Goal: Task Accomplishment & Management: Complete application form

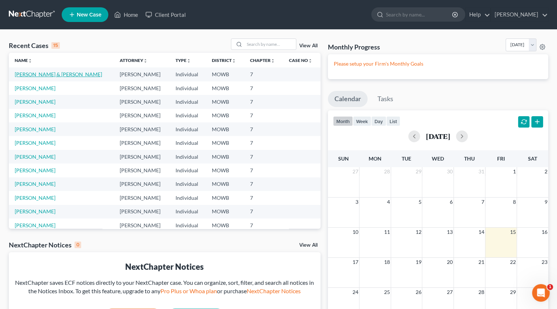
click at [48, 77] on link "[PERSON_NAME] & [PERSON_NAME]" at bounding box center [58, 74] width 87 height 6
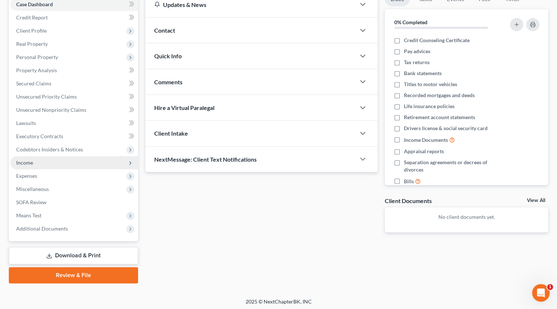
scroll to position [80, 0]
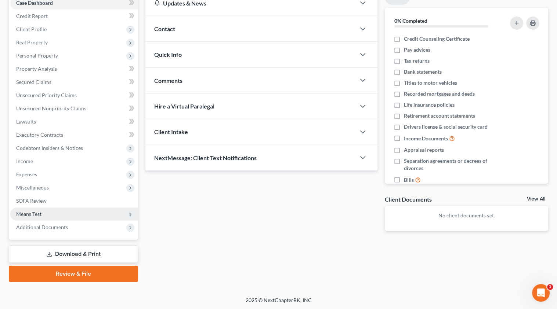
click at [36, 214] on span "Means Test" at bounding box center [28, 214] width 25 height 6
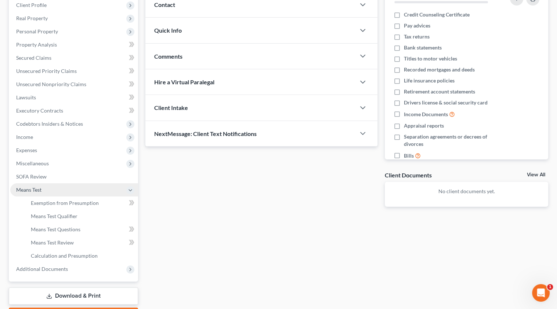
scroll to position [117, 0]
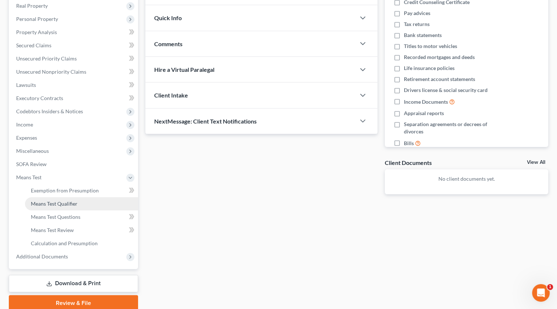
click at [97, 204] on link "Means Test Qualifier" at bounding box center [81, 204] width 113 height 13
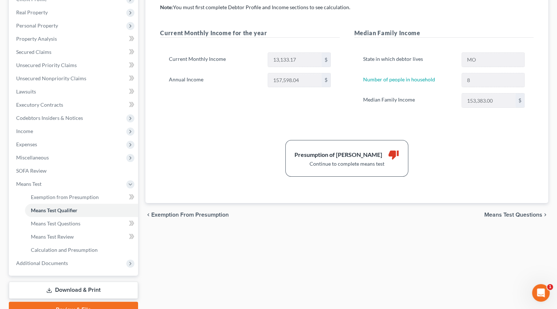
scroll to position [146, 0]
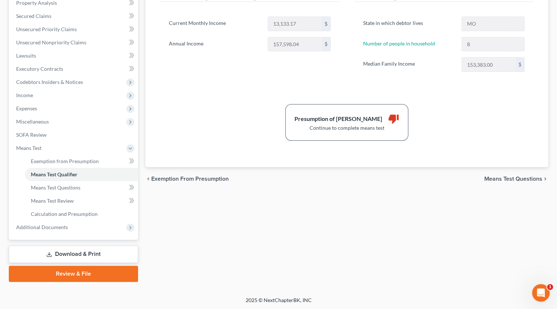
click at [489, 176] on span "Means Test Questions" at bounding box center [513, 179] width 58 height 6
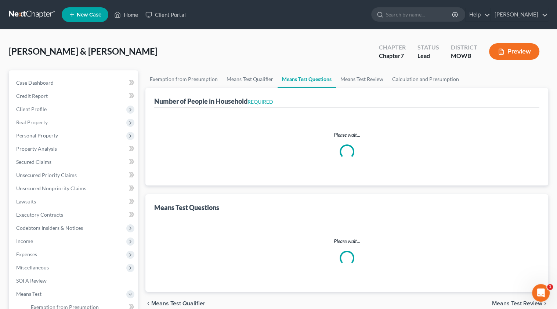
select select "0"
select select "60"
select select "1"
select select "60"
select select "8"
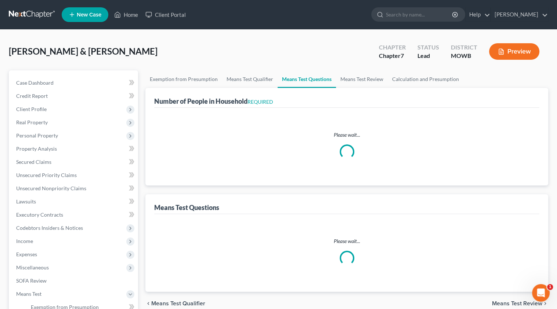
select select "2"
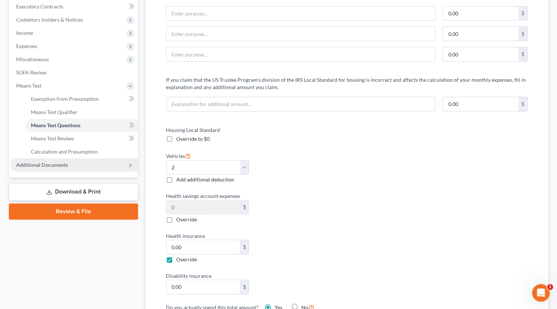
scroll to position [257, 0]
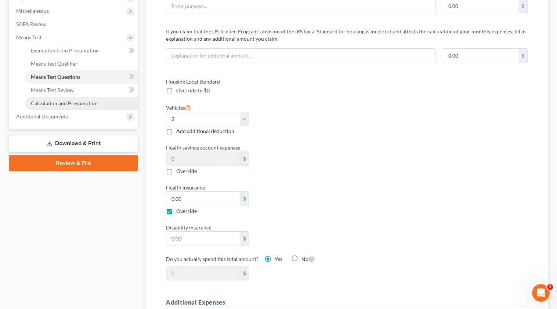
click at [81, 102] on span "Calculation and Presumption" at bounding box center [64, 103] width 67 height 6
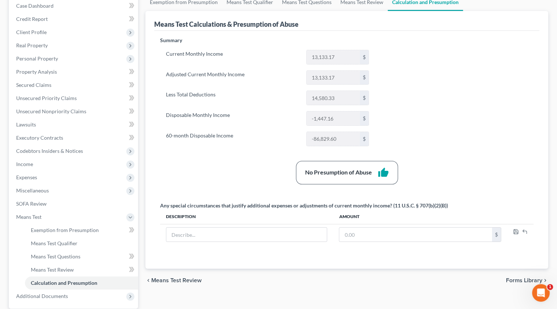
scroll to position [146, 0]
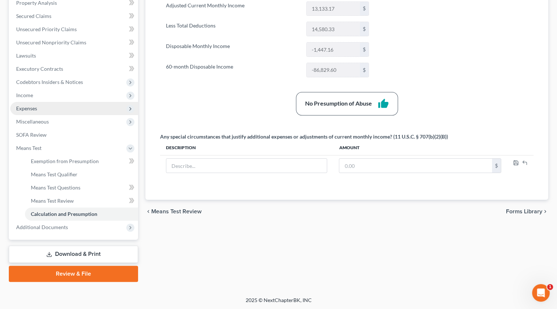
click at [30, 111] on span "Expenses" at bounding box center [26, 108] width 21 height 6
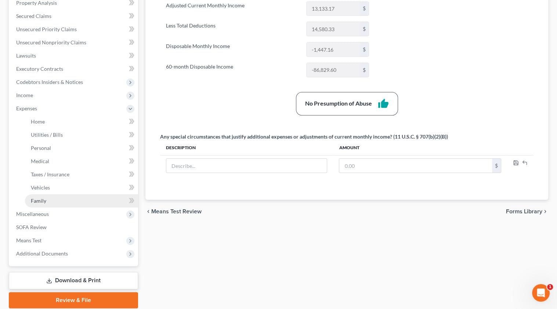
click at [72, 200] on link "Family" at bounding box center [81, 201] width 113 height 13
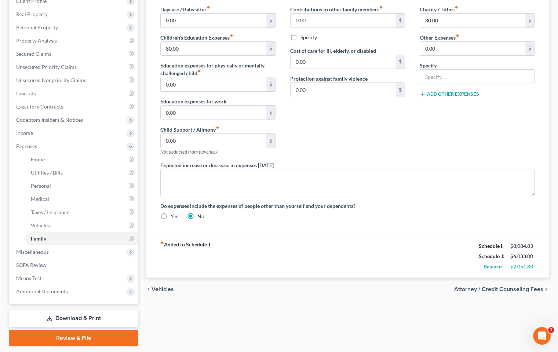
scroll to position [130, 0]
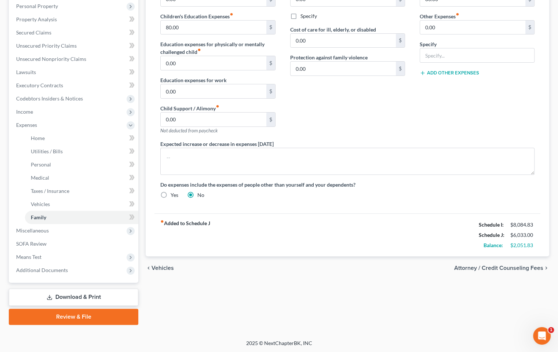
click at [164, 267] on span "Vehicles" at bounding box center [163, 268] width 22 height 6
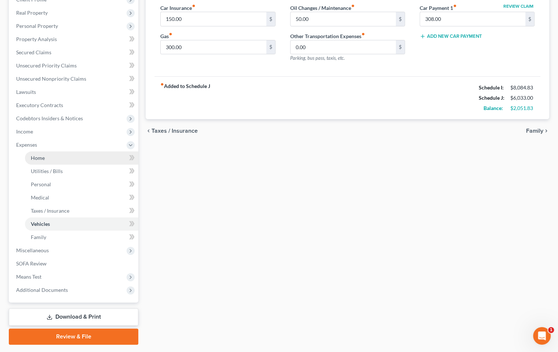
scroll to position [93, 0]
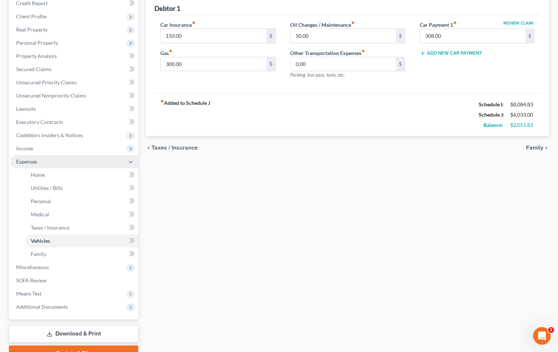
click at [36, 163] on span "Expenses" at bounding box center [26, 162] width 21 height 6
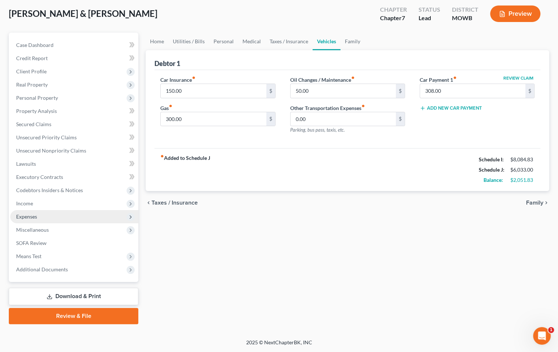
scroll to position [37, 0]
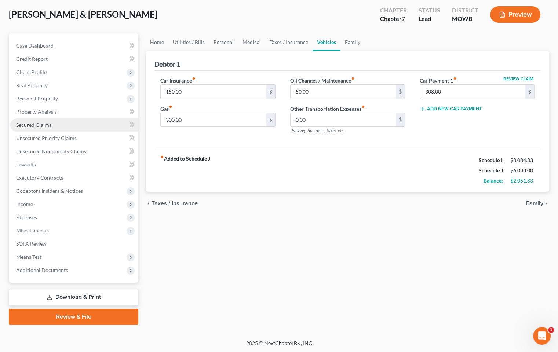
click at [43, 127] on span "Secured Claims" at bounding box center [33, 125] width 35 height 6
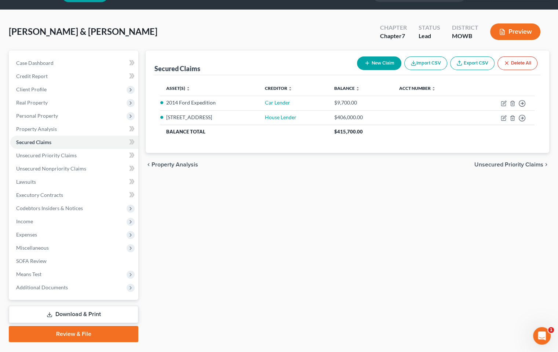
scroll to position [37, 0]
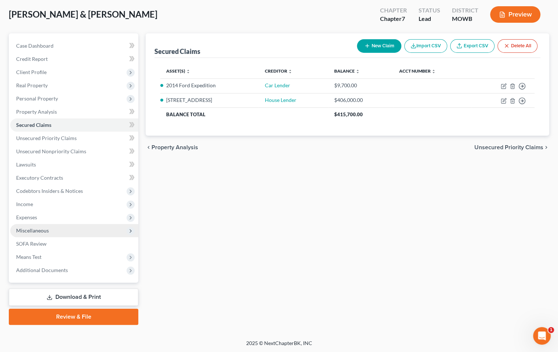
click at [47, 232] on span "Miscellaneous" at bounding box center [32, 231] width 33 height 6
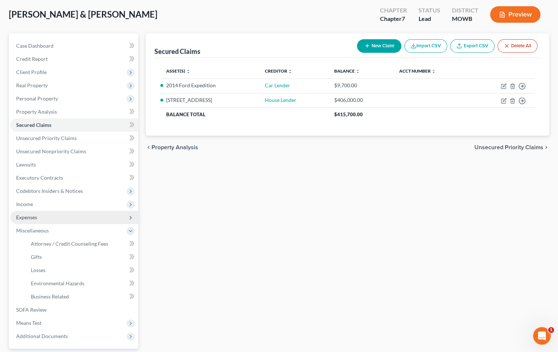
click at [32, 220] on span "Expenses" at bounding box center [74, 217] width 128 height 13
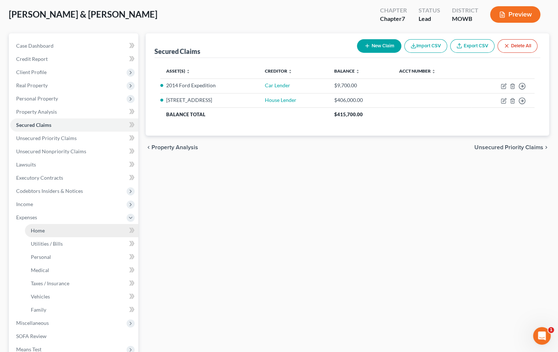
click at [46, 231] on link "Home" at bounding box center [81, 230] width 113 height 13
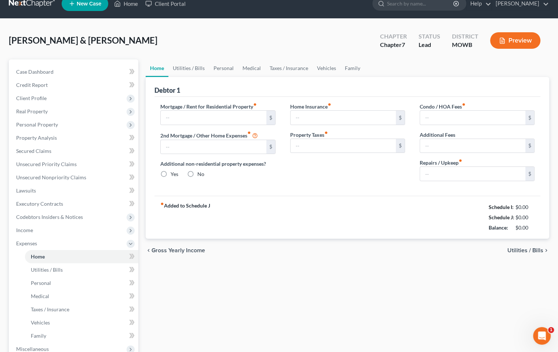
type input "3,000.00"
type input "0.00"
radio input "true"
type input "0.00"
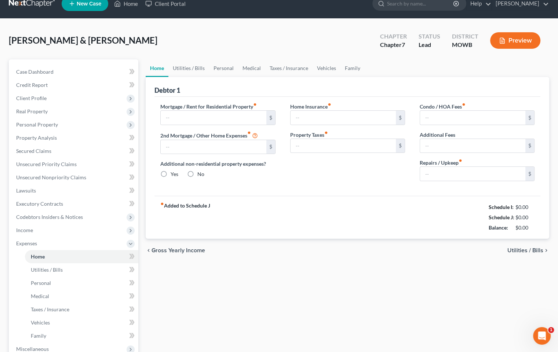
type input "0.00"
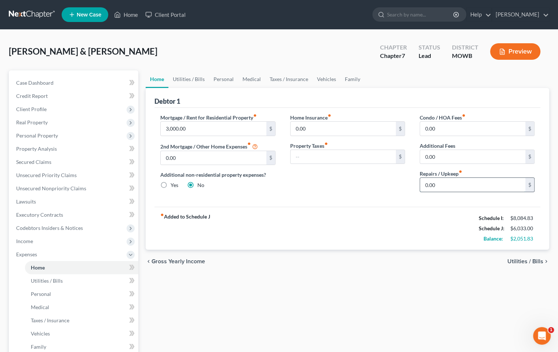
click at [459, 181] on input "0.00" at bounding box center [472, 185] width 105 height 14
type input "0"
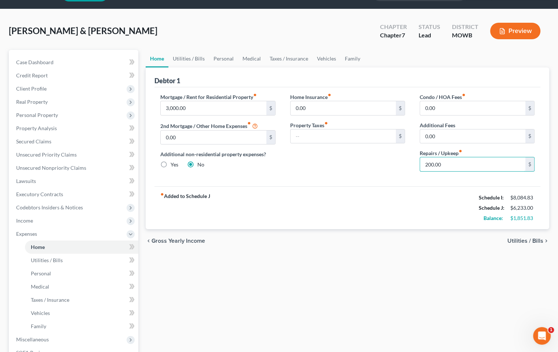
scroll to position [73, 0]
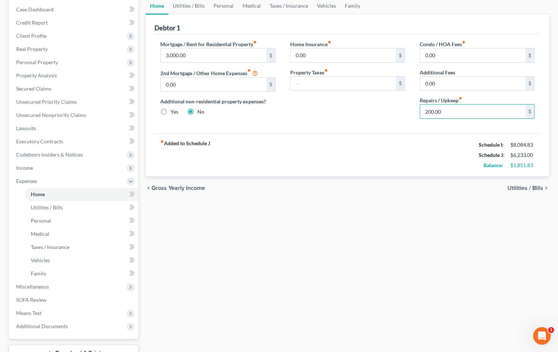
type input "200.00"
click at [542, 187] on span "Utilities / Bills" at bounding box center [526, 188] width 36 height 6
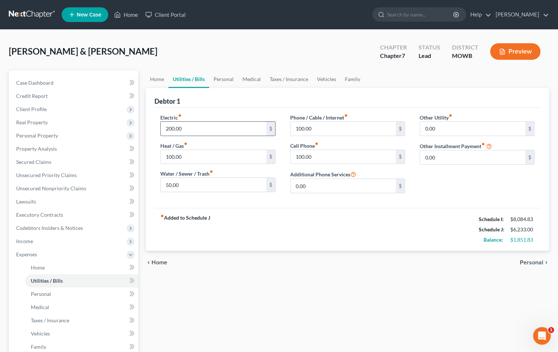
click at [220, 128] on input "200.00" at bounding box center [213, 129] width 105 height 14
type input "300.00"
click at [543, 261] on span "Personal" at bounding box center [531, 263] width 23 height 6
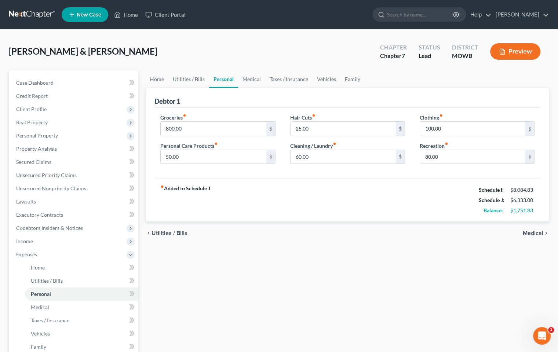
click at [546, 234] on icon "chevron_right" at bounding box center [547, 234] width 6 height 6
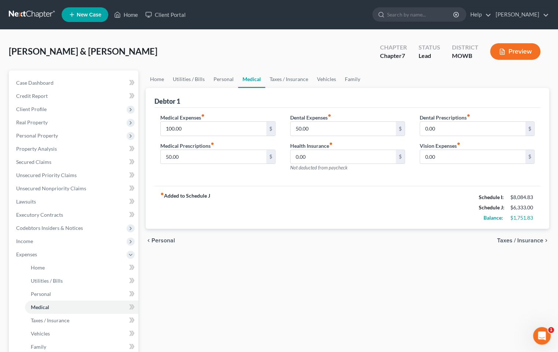
click at [546, 241] on icon "chevron_right" at bounding box center [547, 241] width 6 height 6
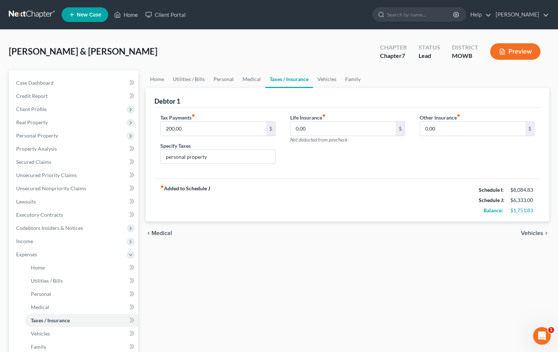
click at [160, 233] on span "Medical" at bounding box center [162, 234] width 21 height 6
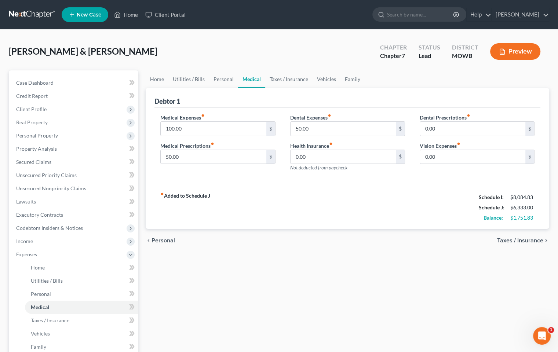
click at [159, 233] on div "chevron_left Personal Taxes / Insurance chevron_right" at bounding box center [348, 240] width 404 height 23
click at [148, 241] on icon "chevron_left" at bounding box center [149, 241] width 6 height 6
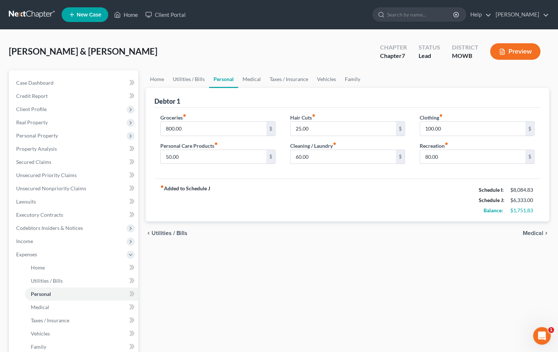
click at [151, 232] on icon "chevron_left" at bounding box center [149, 234] width 6 height 6
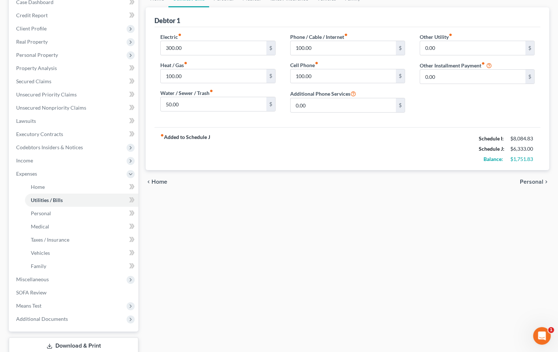
scroll to position [130, 0]
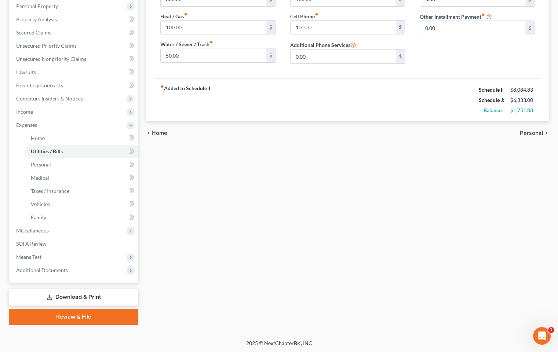
click at [305, 178] on div "Home Utilities / Bills Personal Medical Taxes / Insurance Vehicles Family Debto…" at bounding box center [347, 133] width 411 height 384
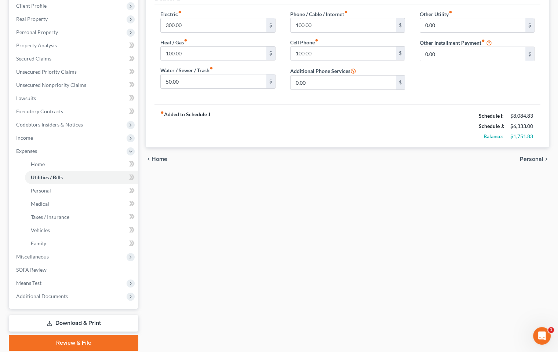
scroll to position [110, 0]
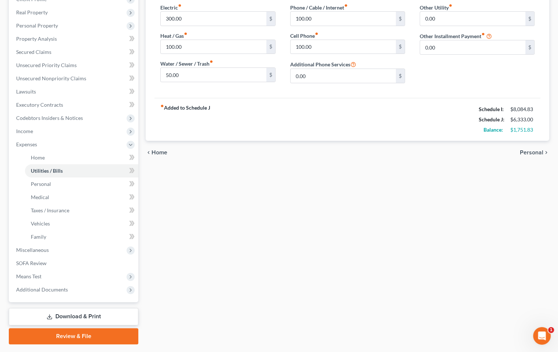
click at [538, 147] on div "chevron_left Home Personal chevron_right" at bounding box center [348, 152] width 404 height 23
click at [539, 153] on span "Personal" at bounding box center [531, 153] width 23 height 6
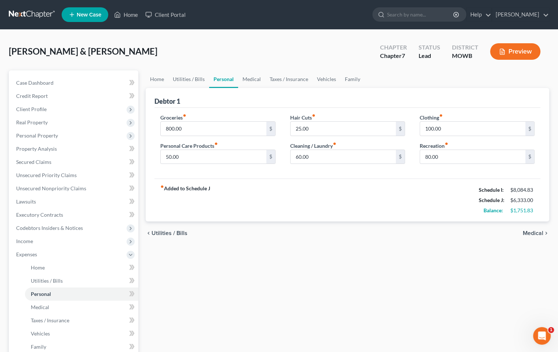
click at [532, 235] on span "Medical" at bounding box center [533, 234] width 21 height 6
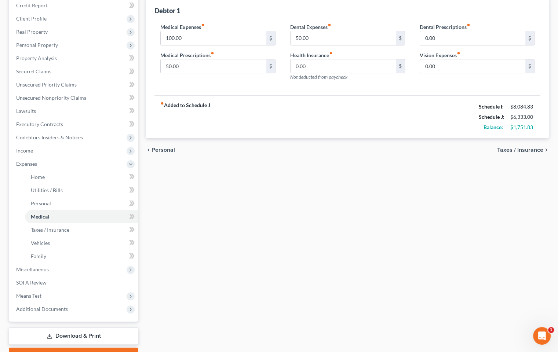
scroll to position [130, 0]
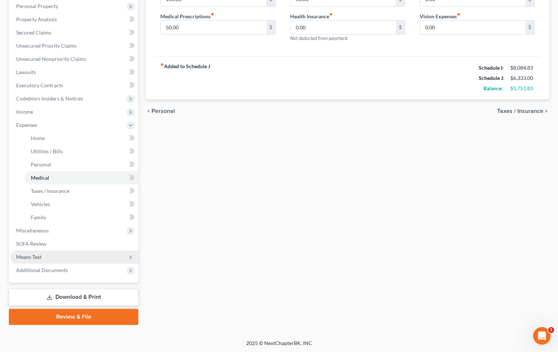
click at [46, 256] on span "Means Test" at bounding box center [74, 257] width 128 height 13
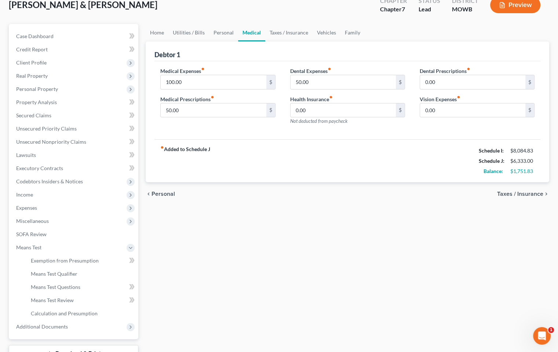
scroll to position [0, 0]
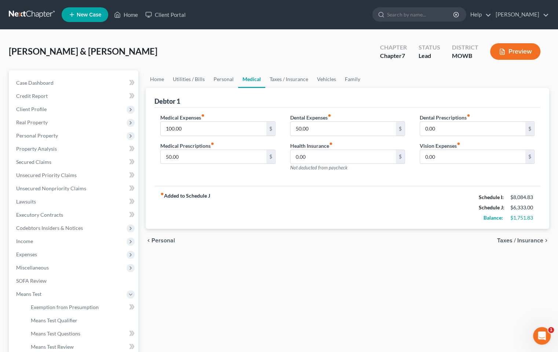
click at [544, 241] on icon "chevron_right" at bounding box center [547, 241] width 6 height 6
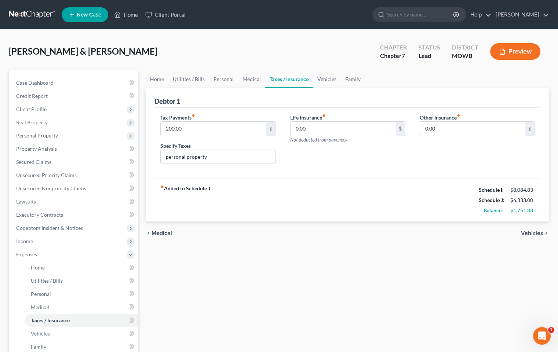
click at [543, 232] on span "Vehicles" at bounding box center [532, 234] width 22 height 6
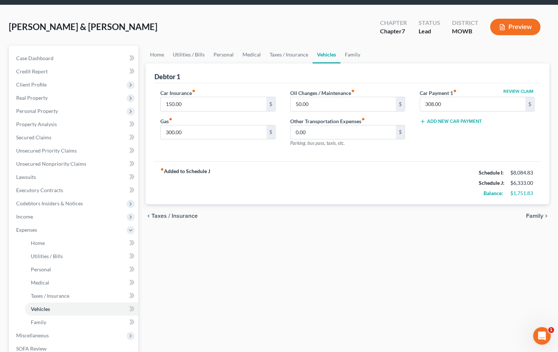
scroll to position [73, 0]
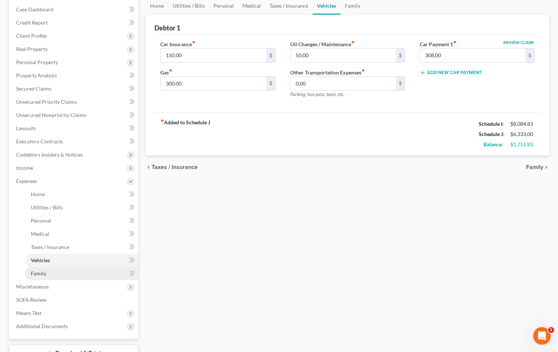
click at [57, 275] on link "Family" at bounding box center [81, 273] width 113 height 13
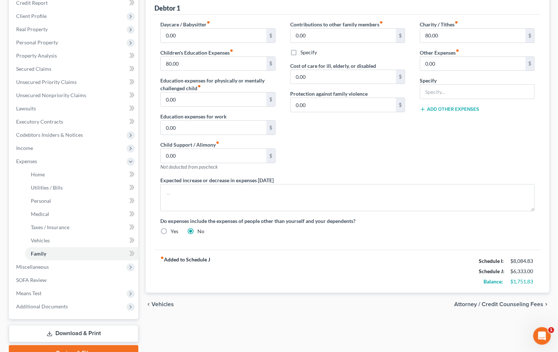
scroll to position [130, 0]
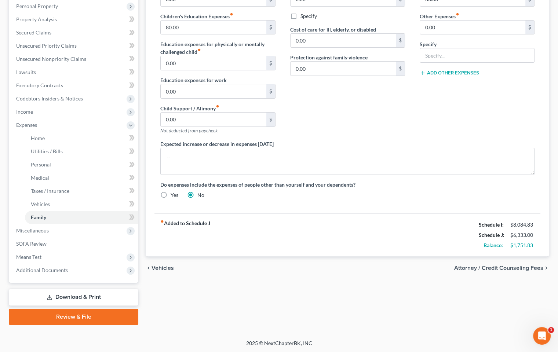
click at [520, 267] on span "Attorney / Credit Counseling Fees" at bounding box center [499, 268] width 89 height 6
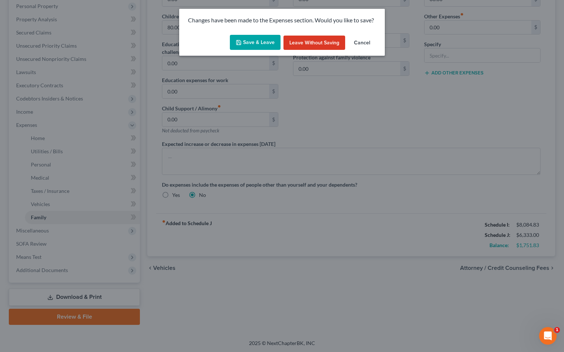
click at [254, 43] on button "Save & Leave" at bounding box center [255, 42] width 51 height 15
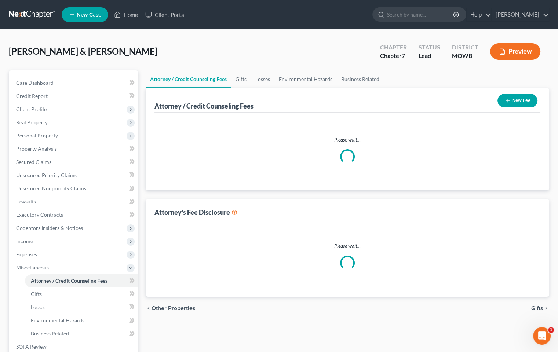
select select "0"
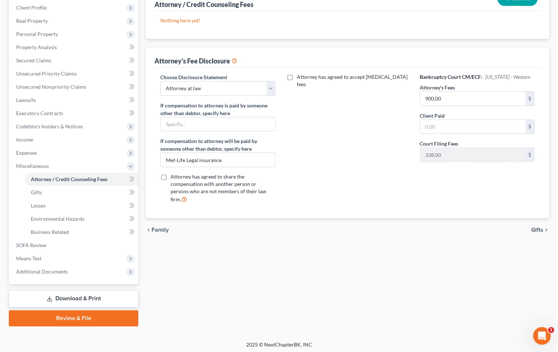
scroll to position [103, 0]
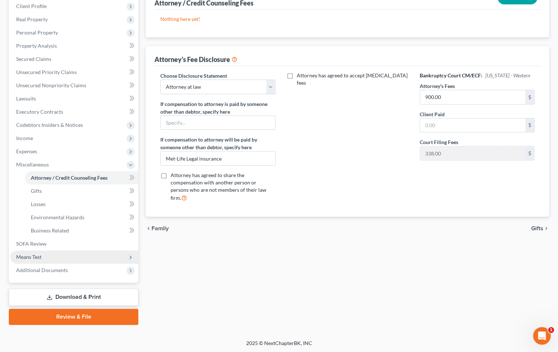
click at [43, 258] on span "Means Test" at bounding box center [74, 257] width 128 height 13
click at [80, 256] on span "Calculation and Presumption" at bounding box center [64, 257] width 67 height 6
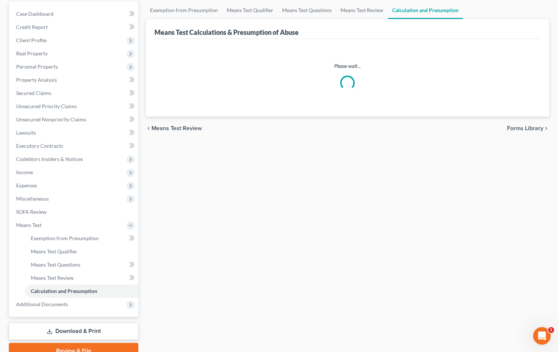
scroll to position [73, 0]
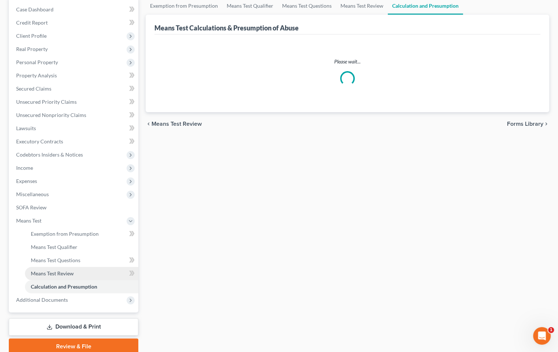
click at [72, 271] on span "Means Test Review" at bounding box center [52, 274] width 43 height 6
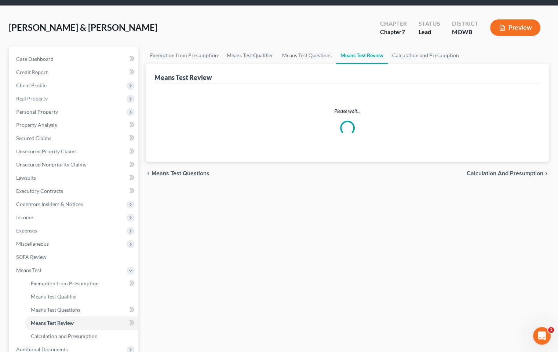
scroll to position [37, 0]
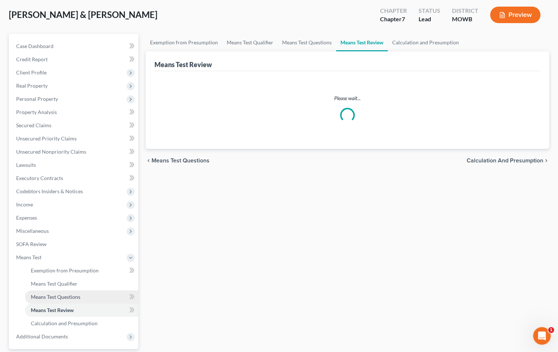
click at [58, 296] on span "Means Test Questions" at bounding box center [56, 297] width 50 height 6
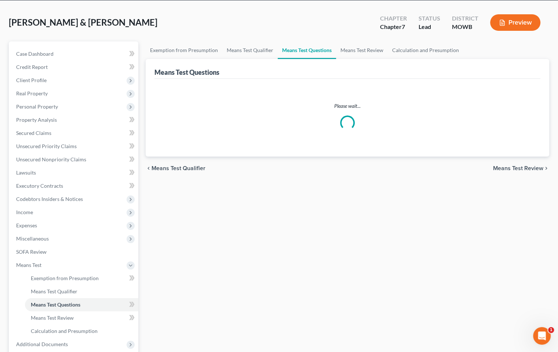
scroll to position [73, 0]
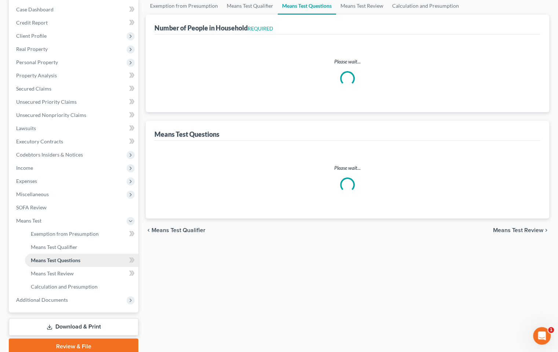
select select "0"
select select "60"
select select "1"
select select "60"
select select "2"
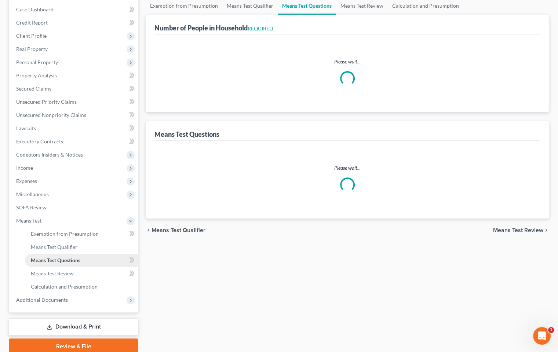
select select "8"
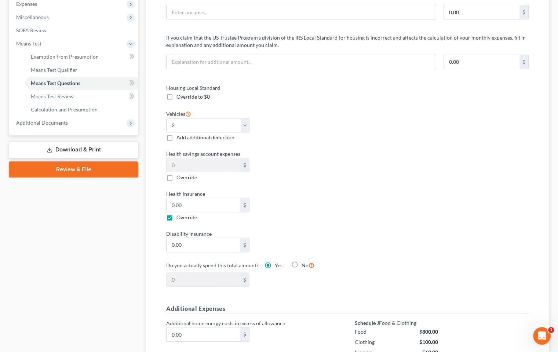
scroll to position [147, 0]
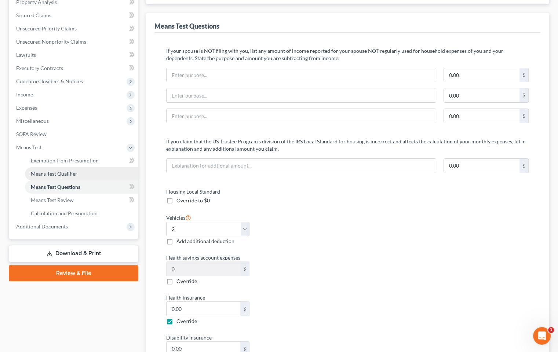
click at [79, 173] on link "Means Test Qualifier" at bounding box center [81, 173] width 113 height 13
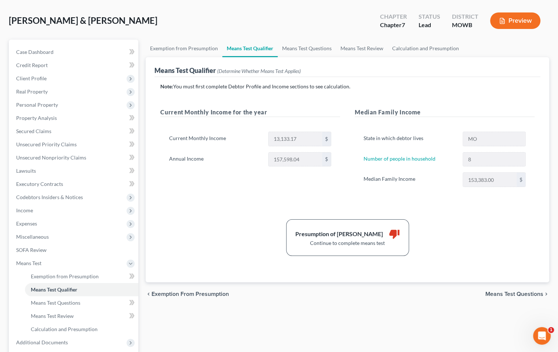
scroll to position [73, 0]
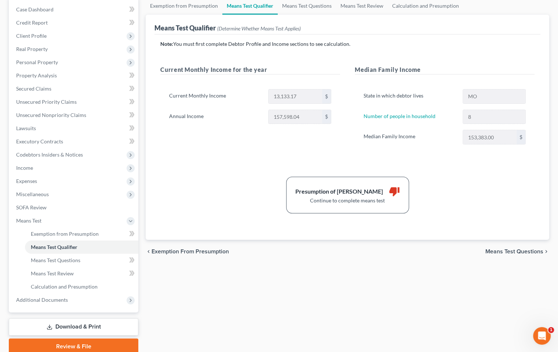
click at [520, 251] on span "Means Test Questions" at bounding box center [515, 252] width 58 height 6
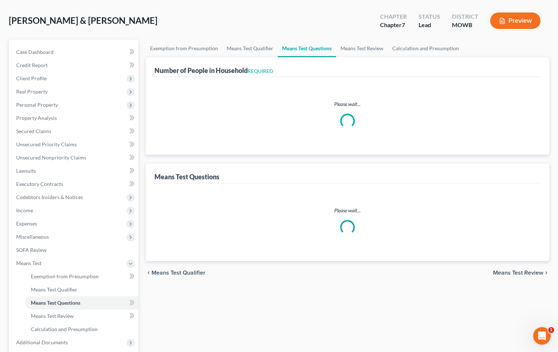
select select "0"
select select "60"
select select "1"
select select "60"
select select "8"
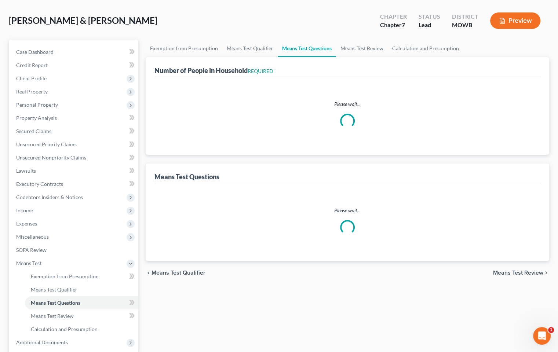
select select "2"
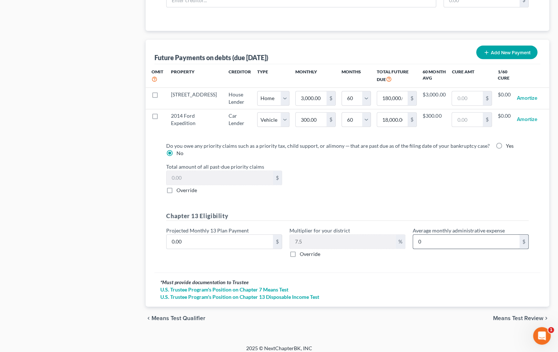
scroll to position [750, 0]
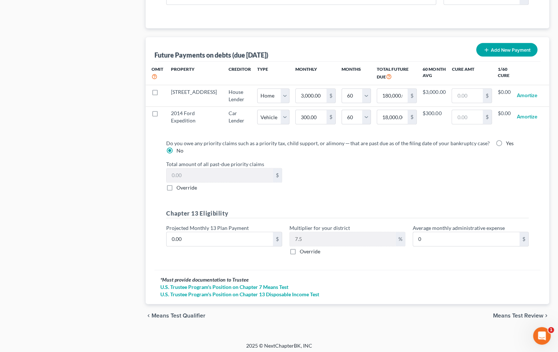
click at [522, 309] on span "Means Test Review" at bounding box center [518, 316] width 50 height 6
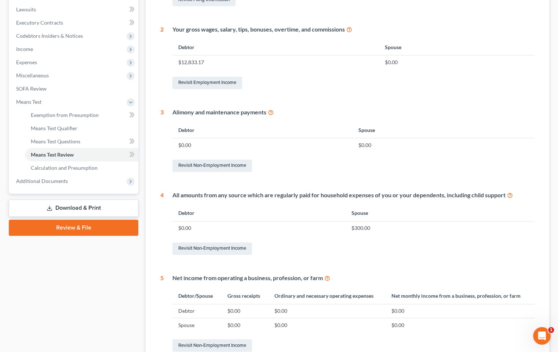
scroll to position [271, 0]
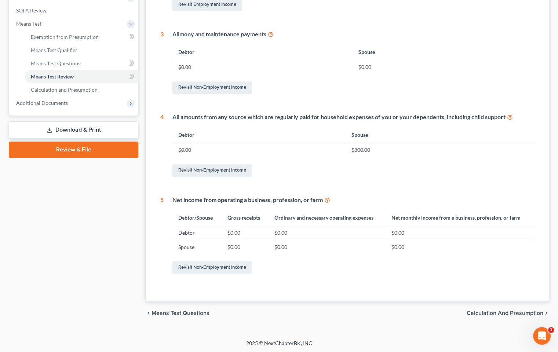
click at [508, 309] on span "Calculation and Presumption" at bounding box center [505, 314] width 77 height 6
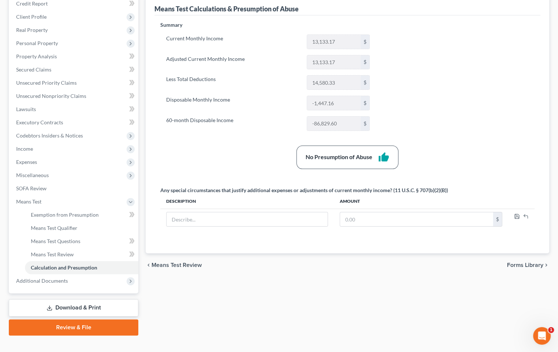
scroll to position [103, 0]
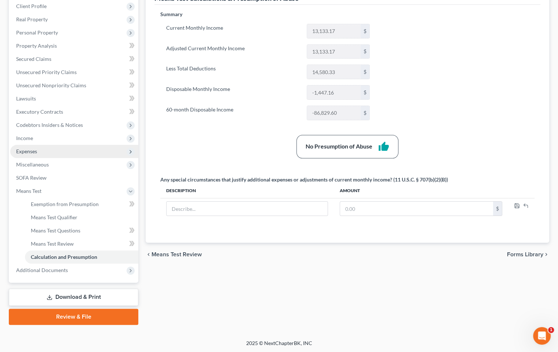
click at [29, 153] on span "Expenses" at bounding box center [26, 151] width 21 height 6
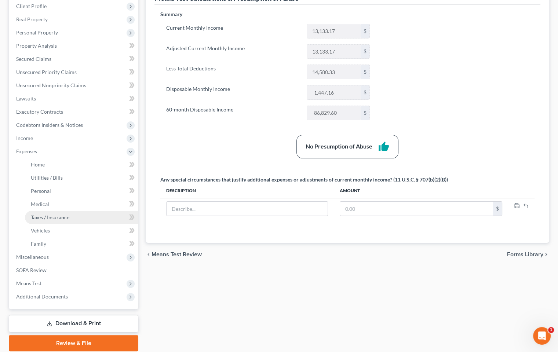
click at [75, 219] on link "Taxes / Insurance" at bounding box center [81, 217] width 113 height 13
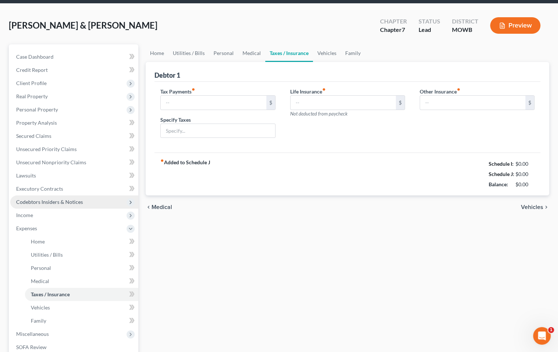
type input "200.00"
type input "personal property"
type input "0.00"
